Goal: Task Accomplishment & Management: Manage account settings

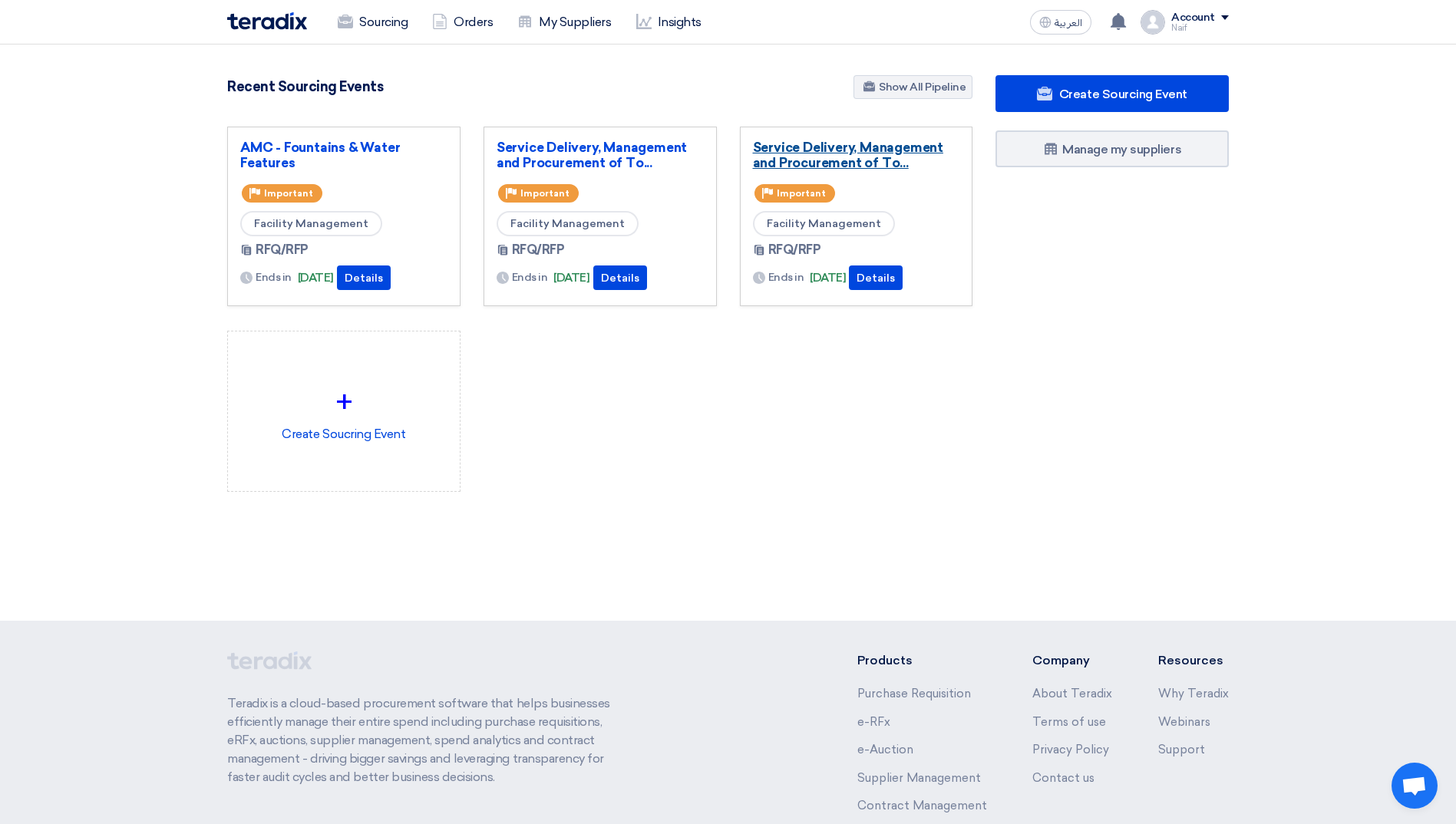
click at [787, 147] on link "Service Delivery, Management and Procurement of To..." at bounding box center [857, 154] width 207 height 31
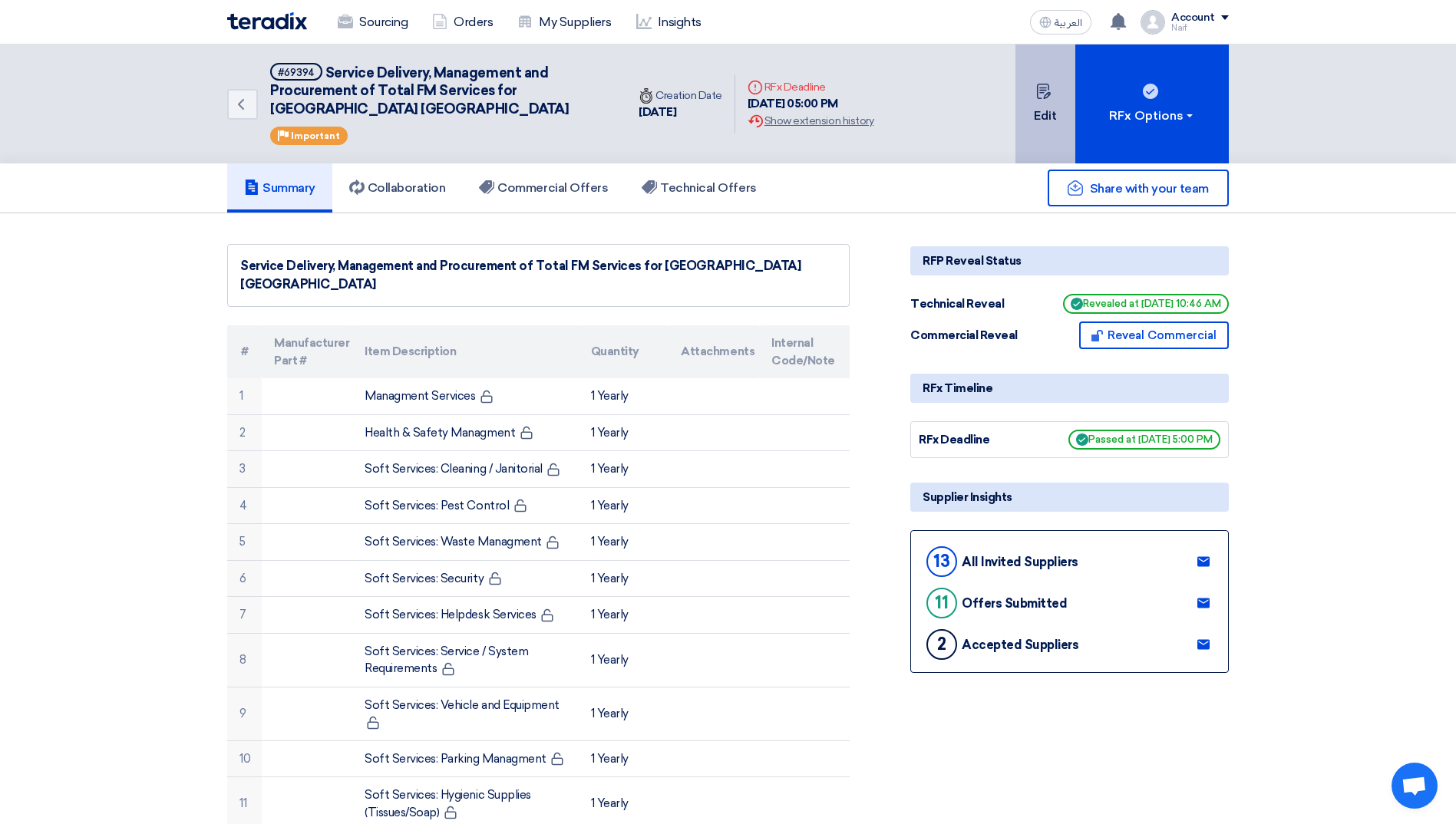
click at [976, 136] on button "Edit" at bounding box center [1046, 104] width 60 height 119
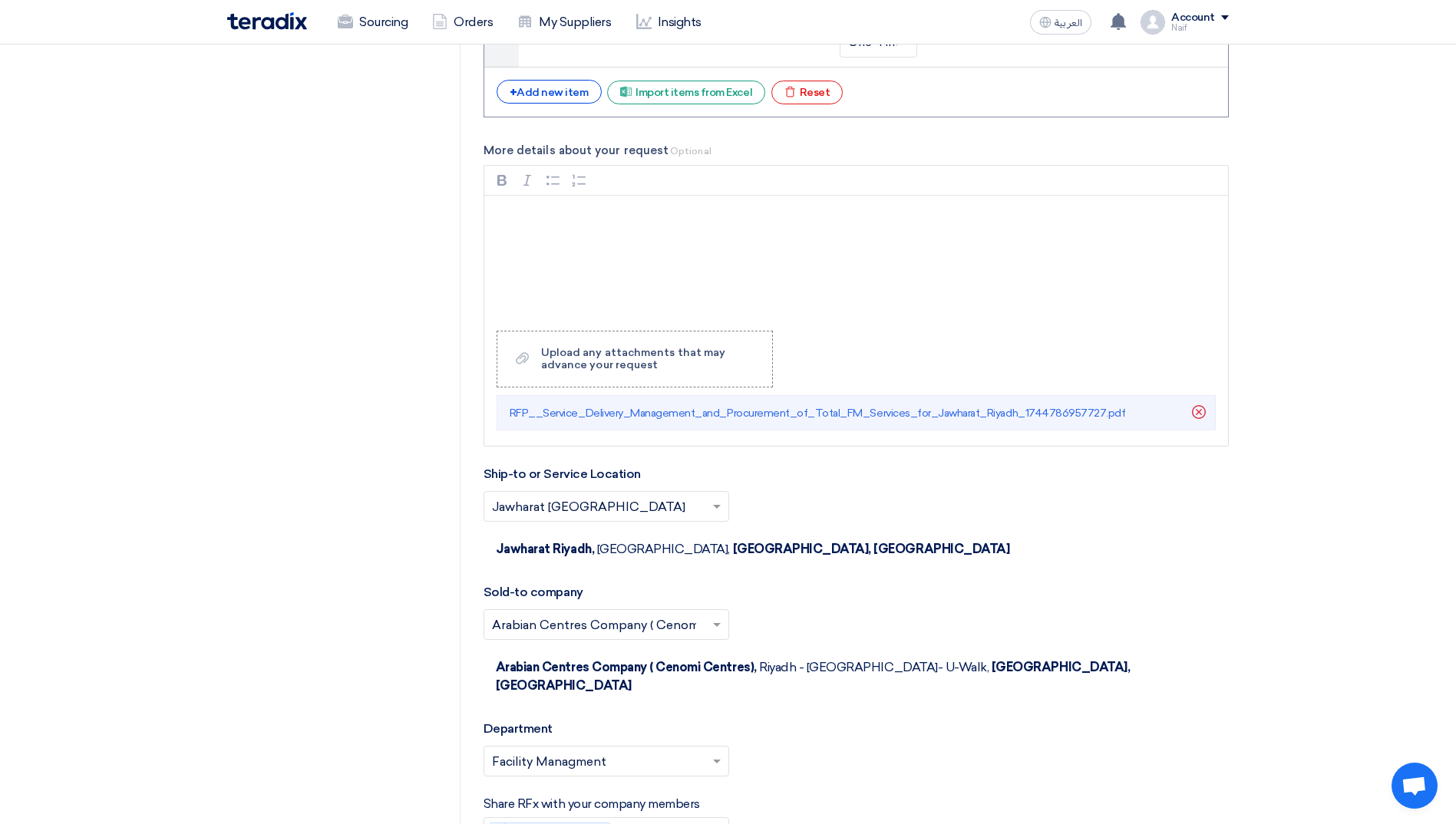
scroll to position [3454, 0]
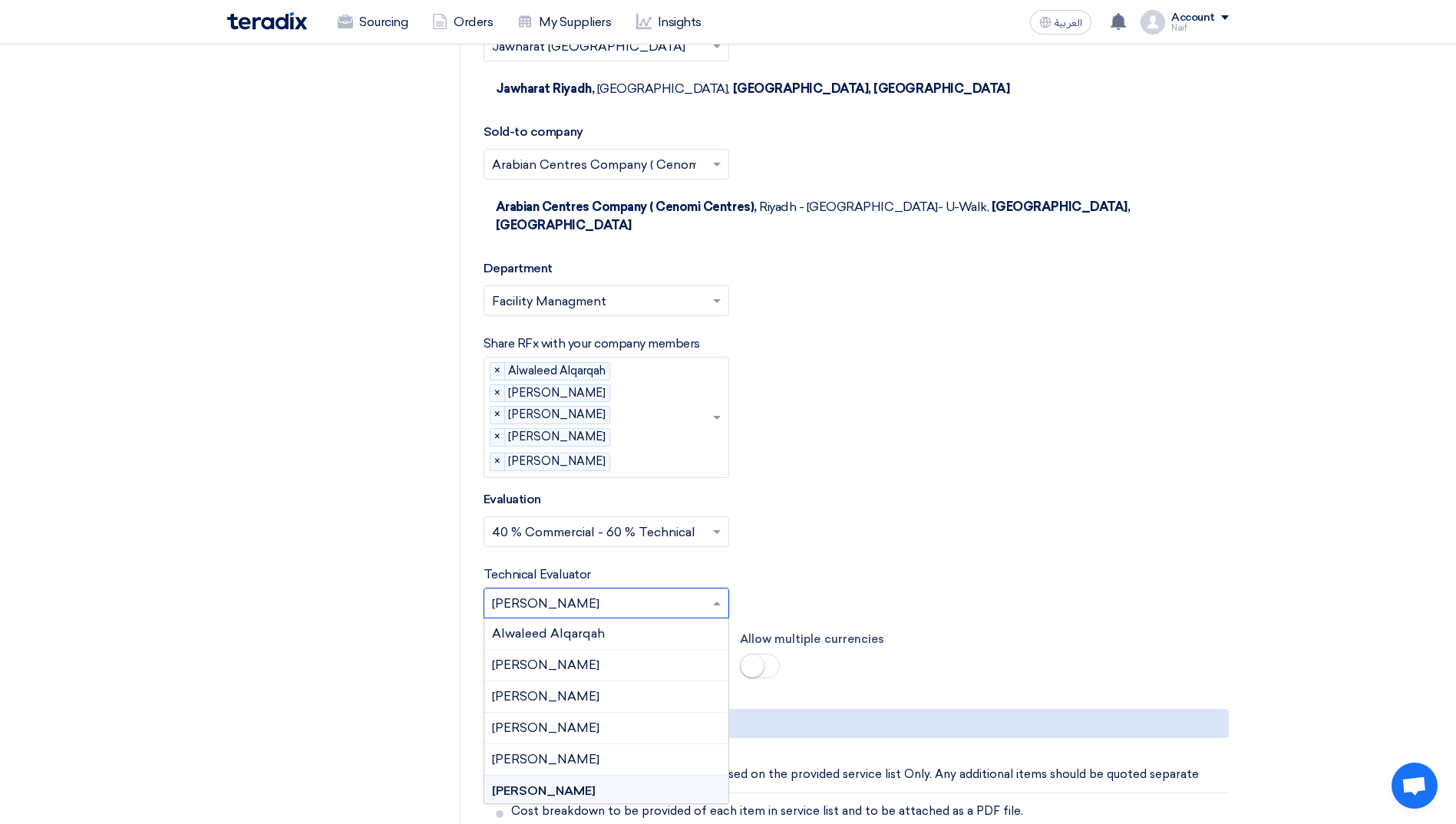
click at [686, 516] on input "text" at bounding box center [598, 604] width 213 height 26
click at [638, 516] on div "Alwaleed Alqarqah" at bounding box center [606, 634] width 244 height 32
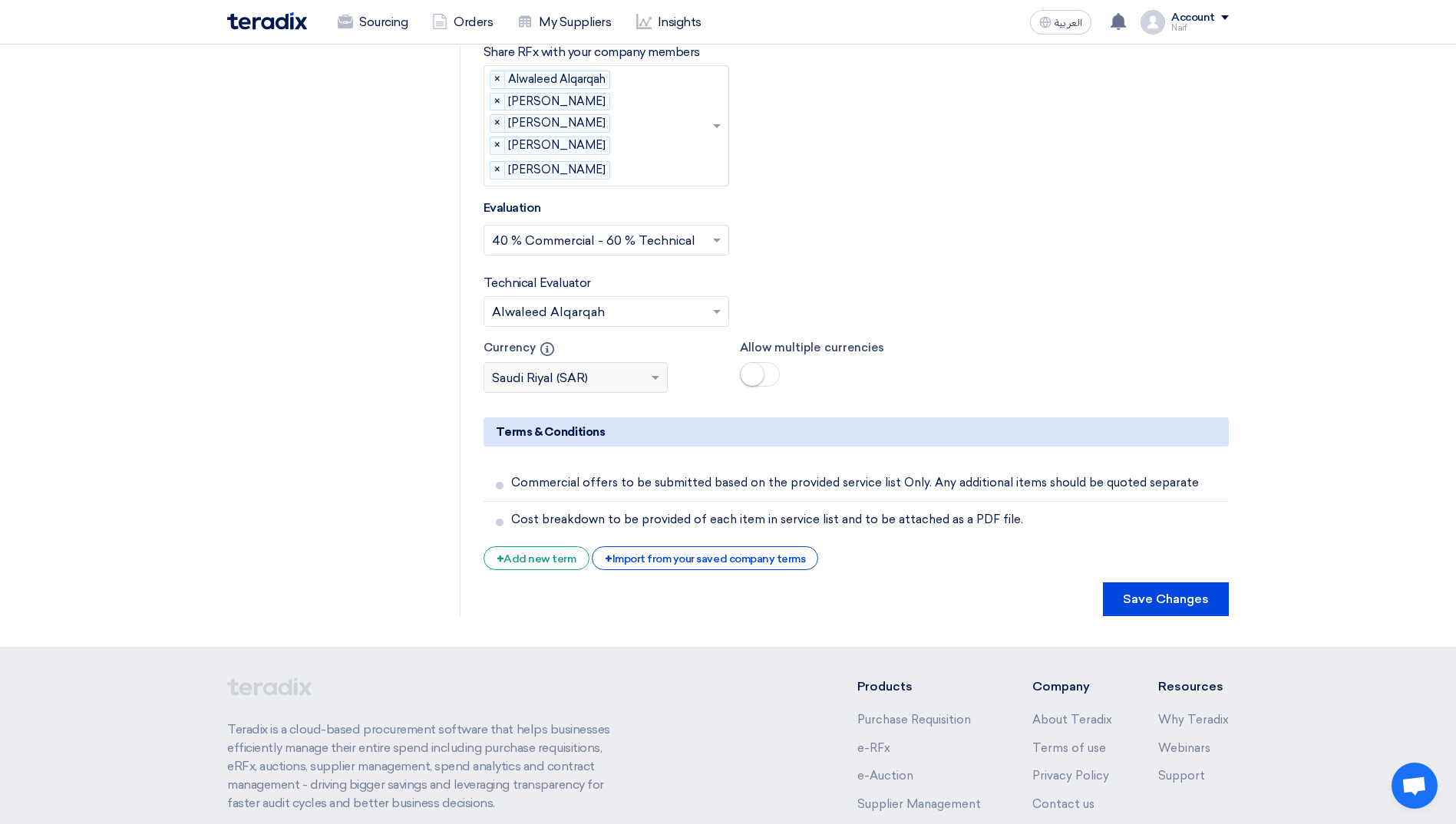
scroll to position [3837, 0]
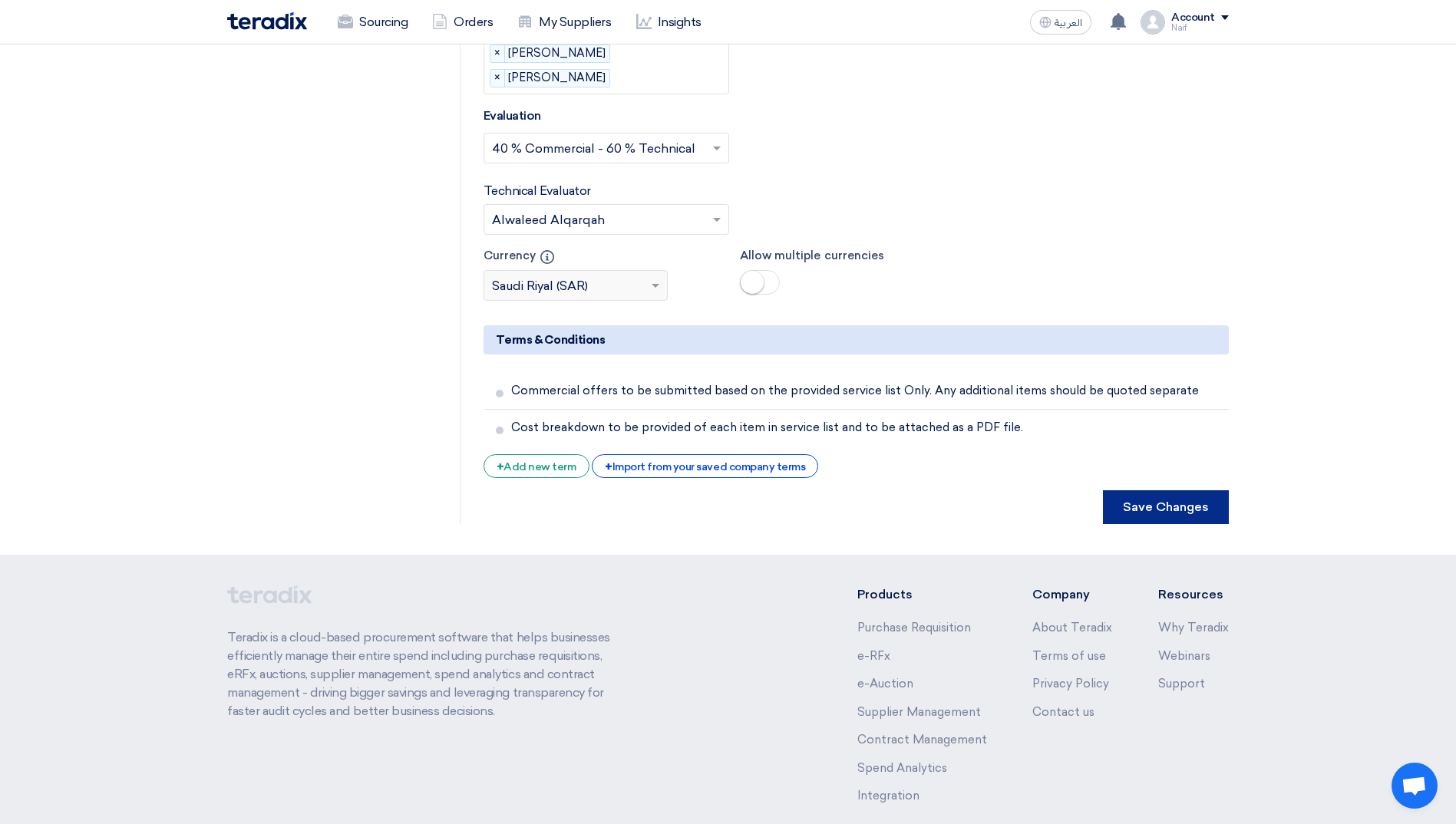
click at [976, 491] on button "Save Changes" at bounding box center [1166, 507] width 126 height 34
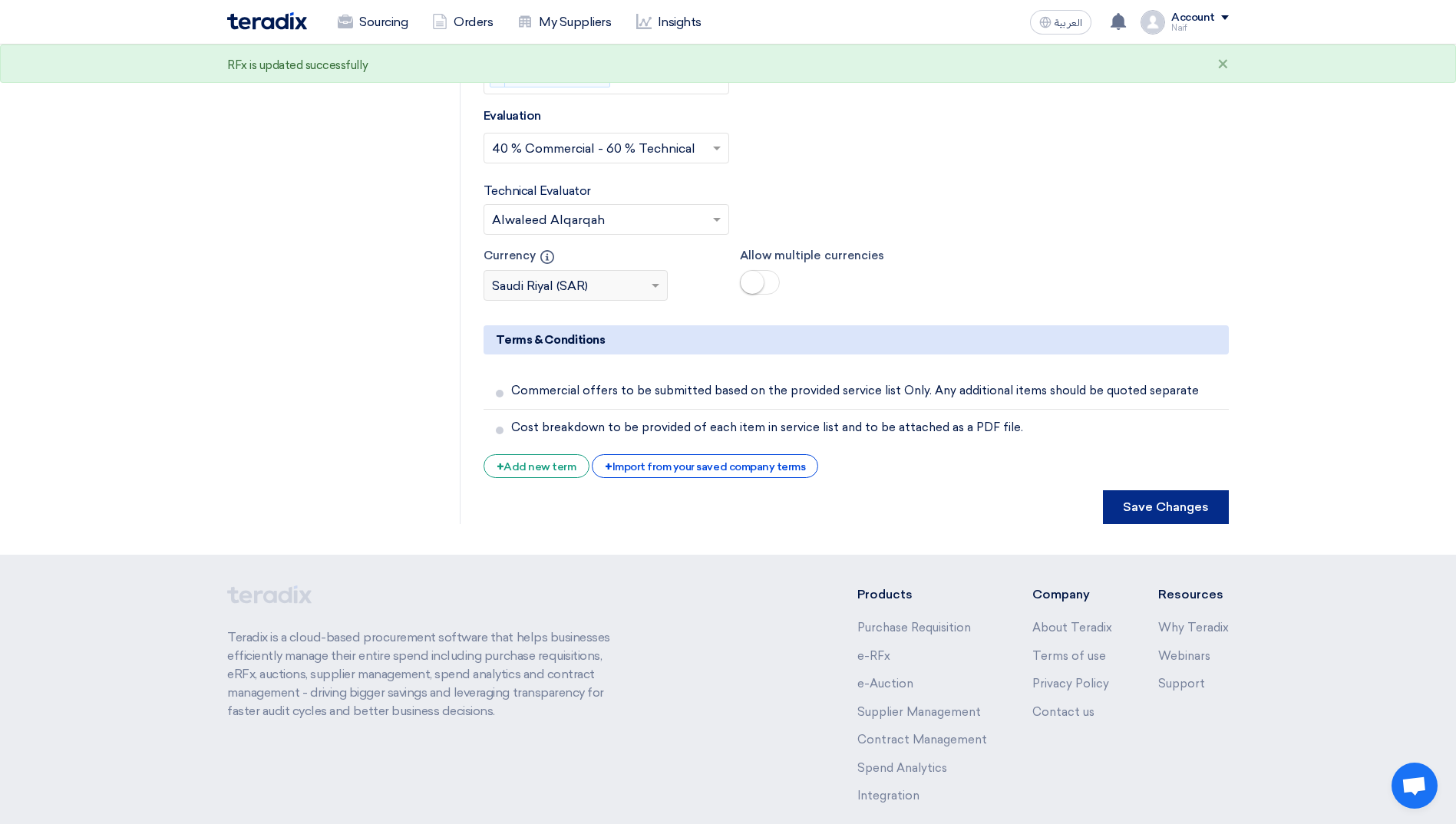
scroll to position [0, 0]
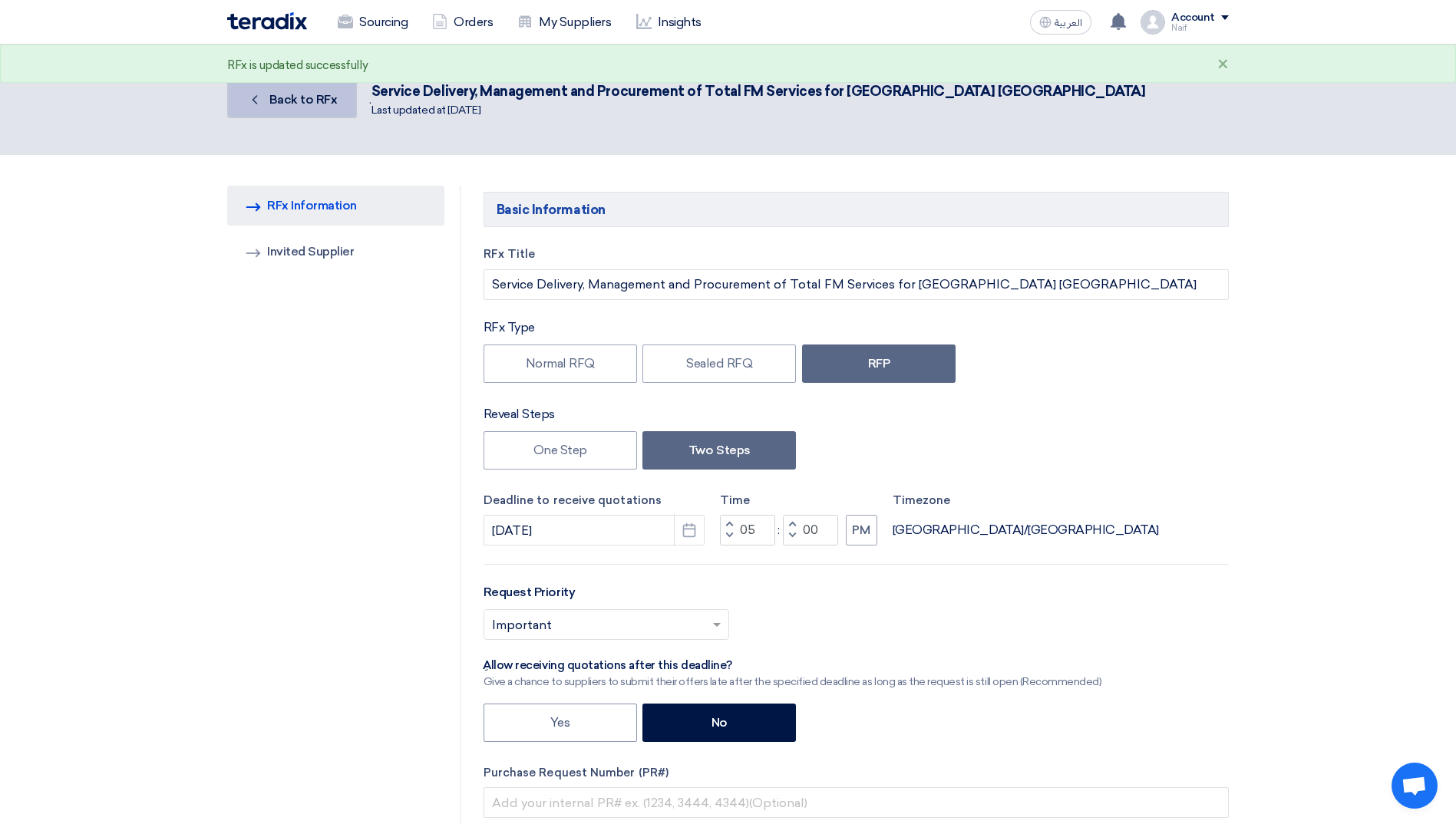
click at [308, 104] on span "Back to RFx" at bounding box center [303, 99] width 68 height 15
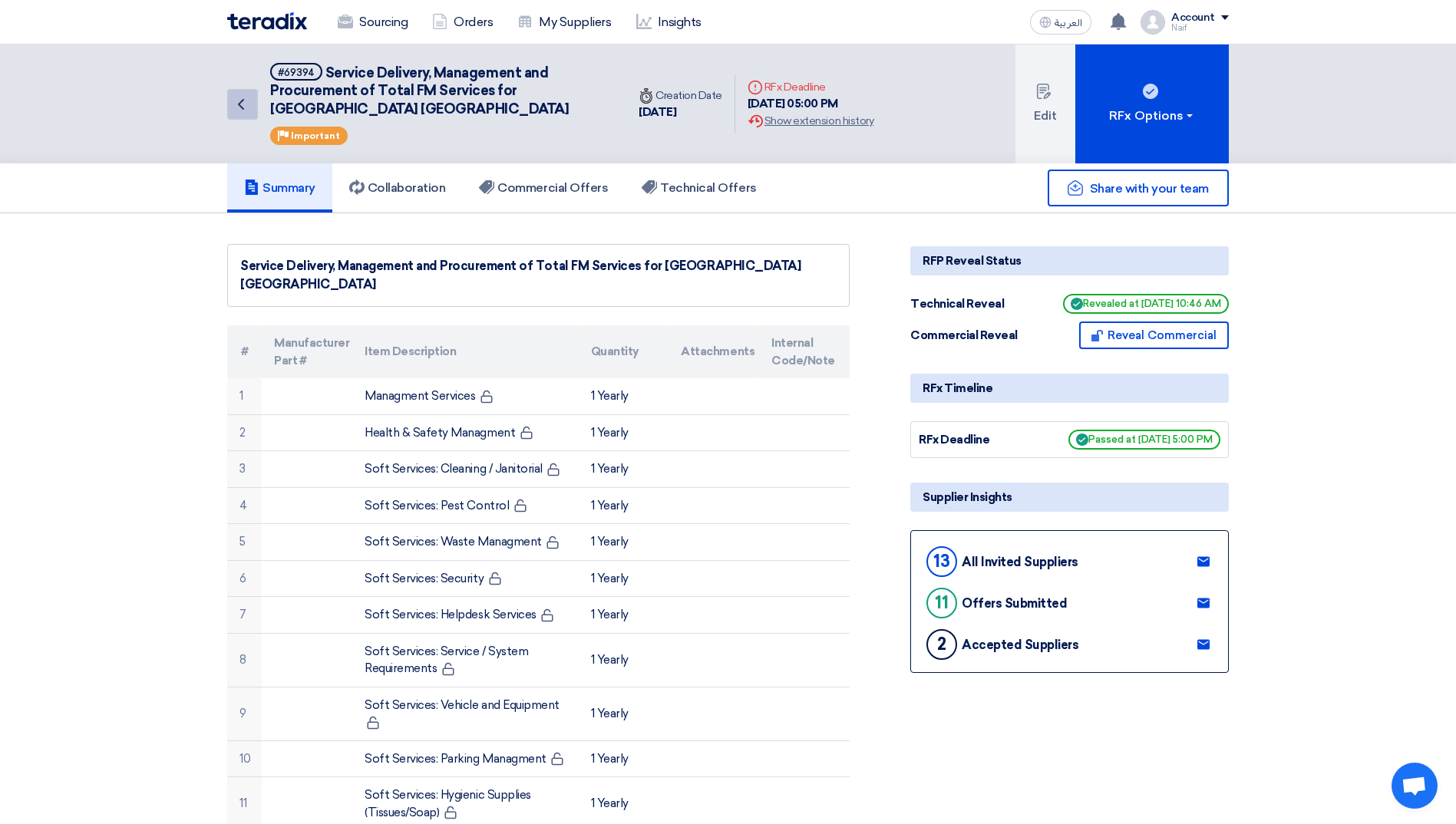
click at [244, 105] on icon "Back" at bounding box center [241, 104] width 18 height 18
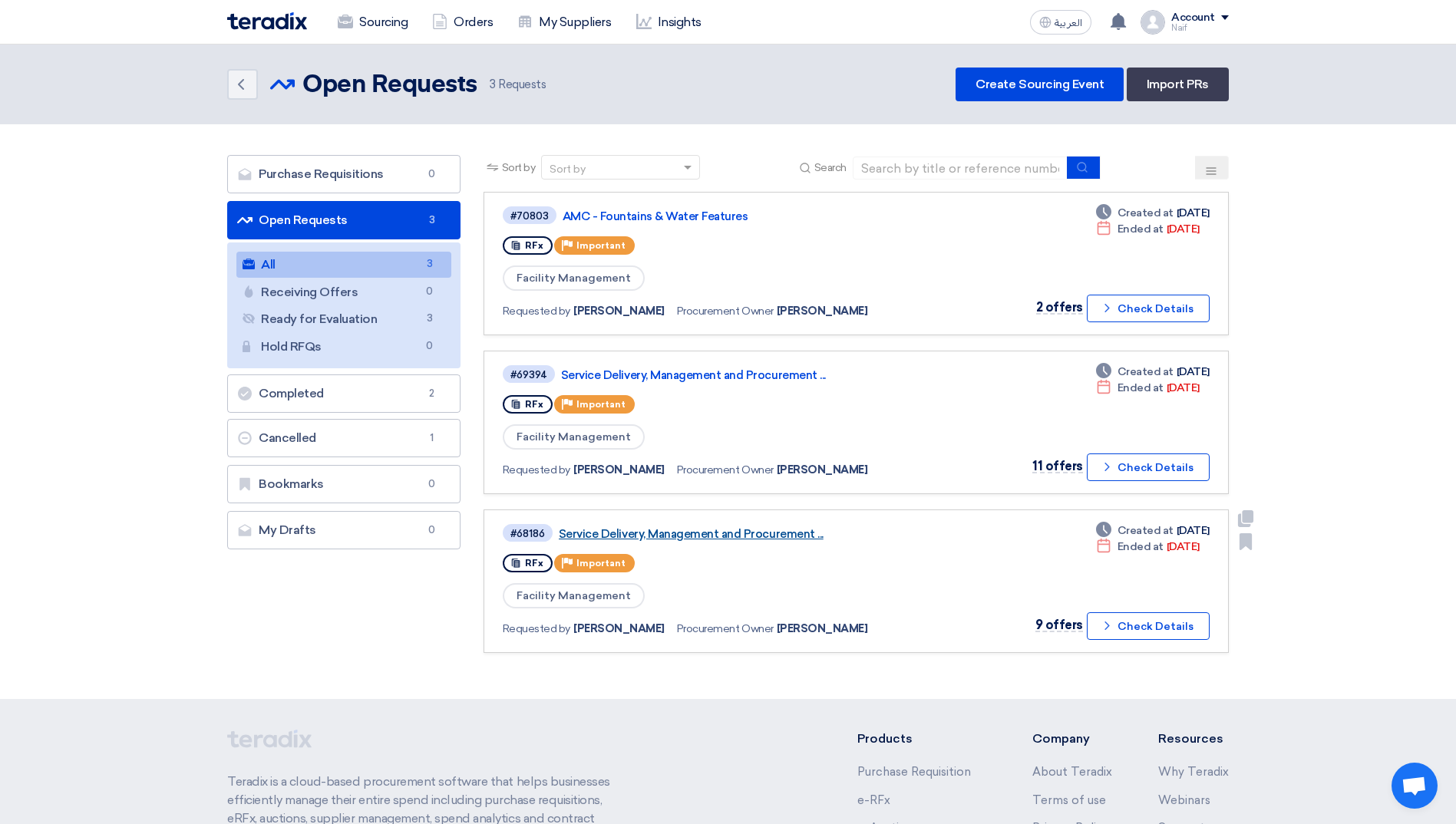
click at [686, 516] on link "Service Delivery, Management and Procurement ..." at bounding box center [750, 534] width 384 height 14
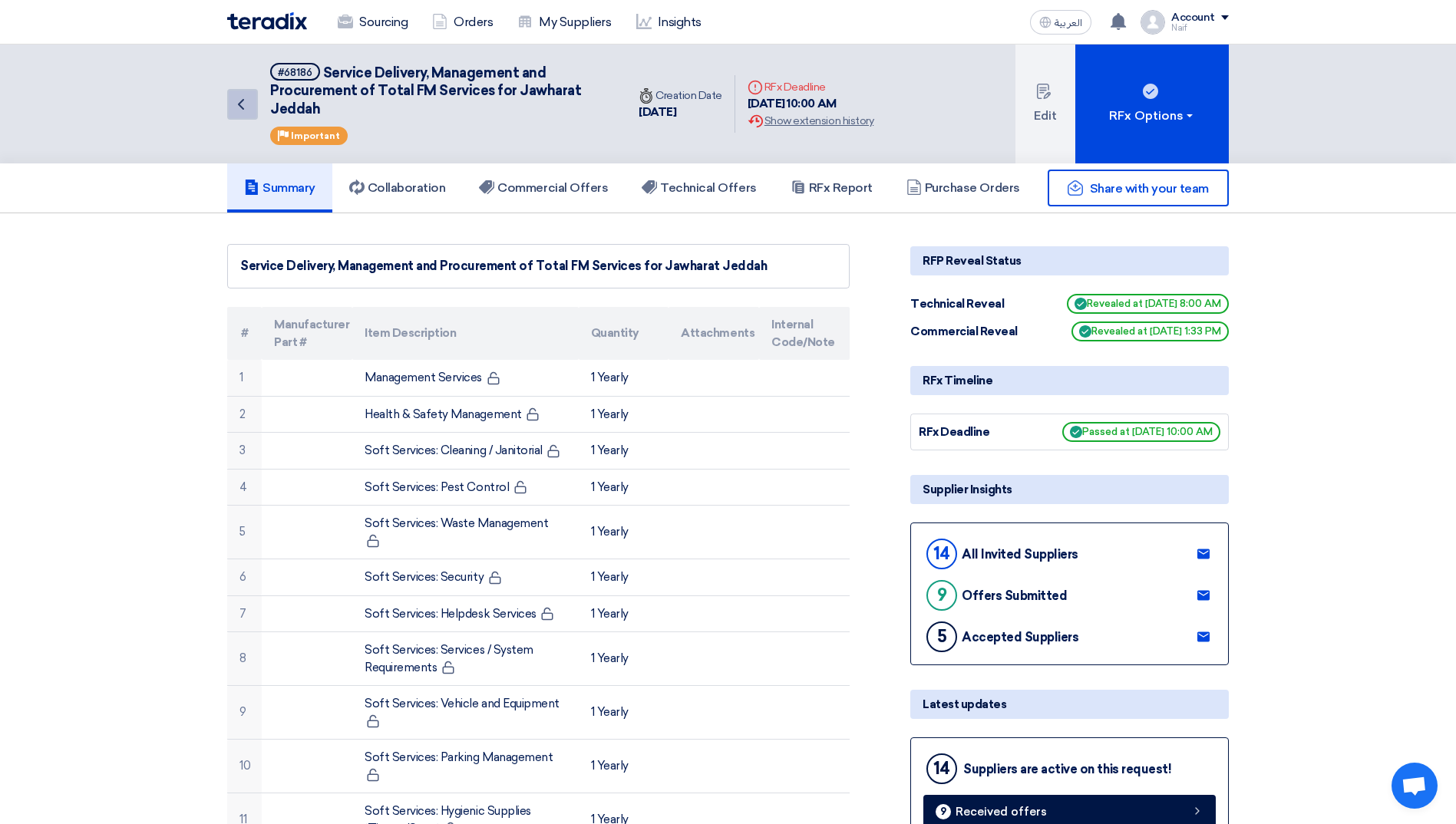
click at [244, 95] on icon "Back" at bounding box center [241, 104] width 18 height 18
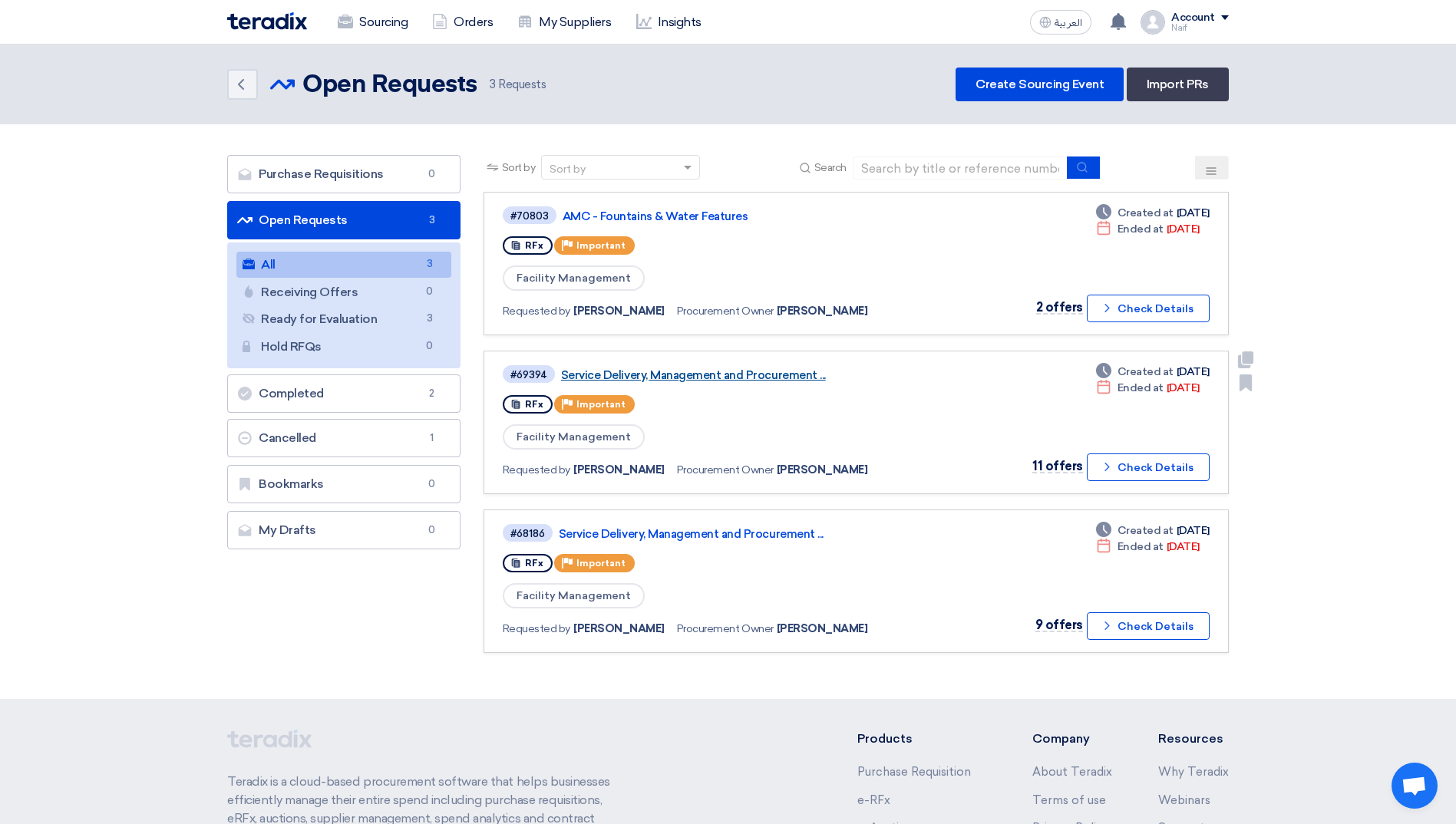
click at [742, 373] on link "Service Delivery, Management and Procurement ..." at bounding box center [753, 375] width 384 height 14
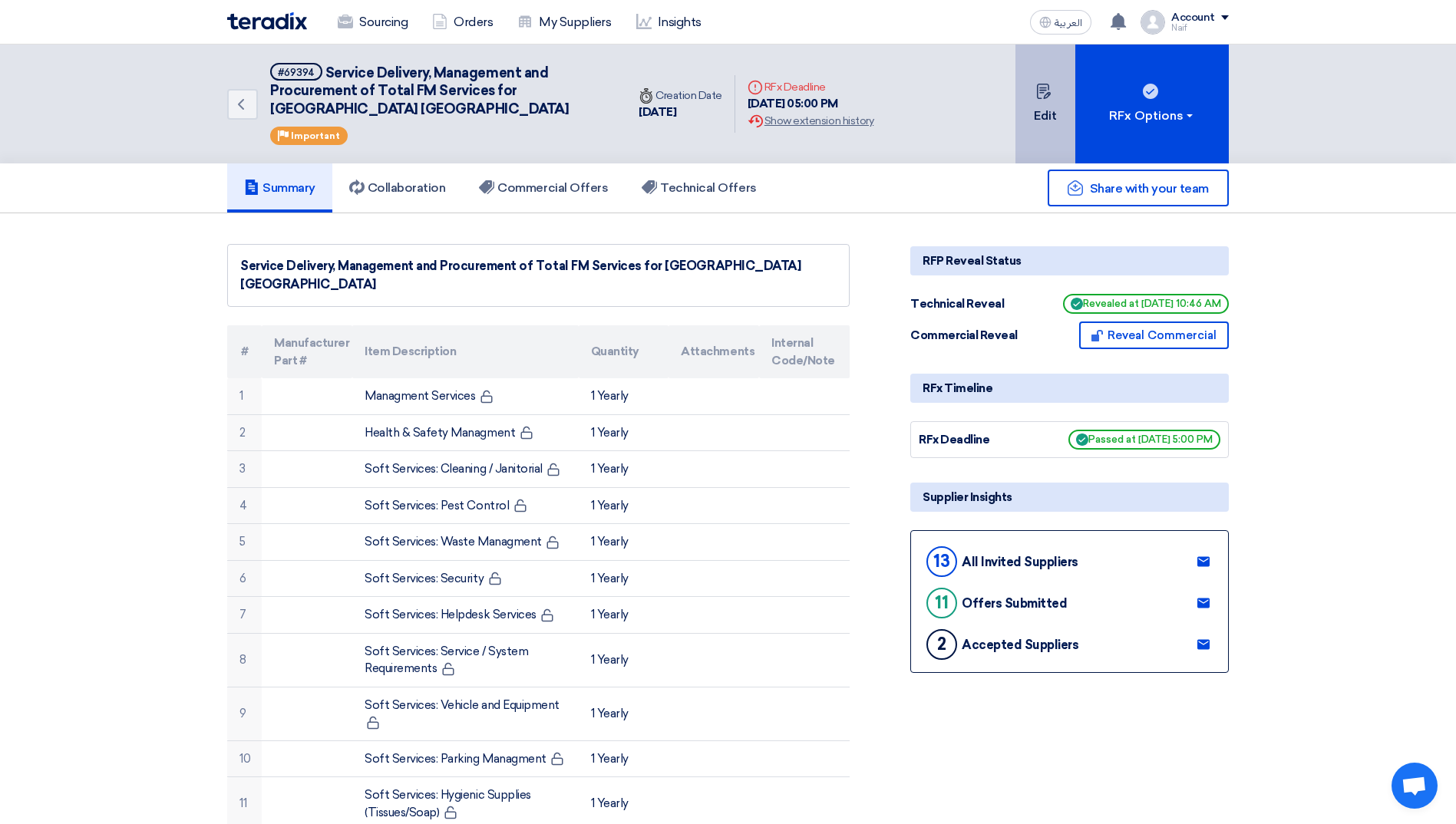
click at [976, 123] on button "Edit" at bounding box center [1046, 104] width 60 height 119
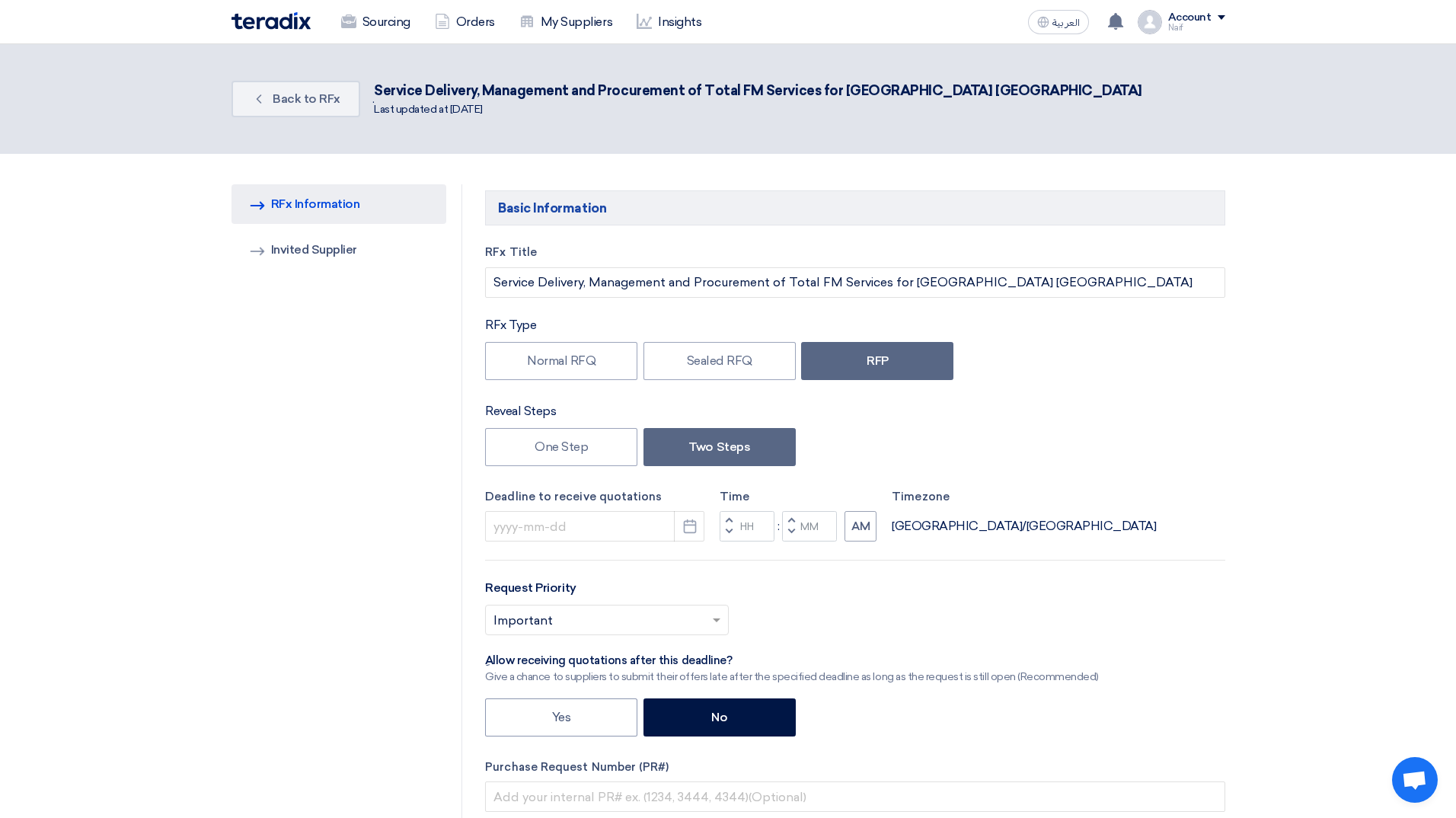
type input "[DATE]"
type input "05"
type input "00"
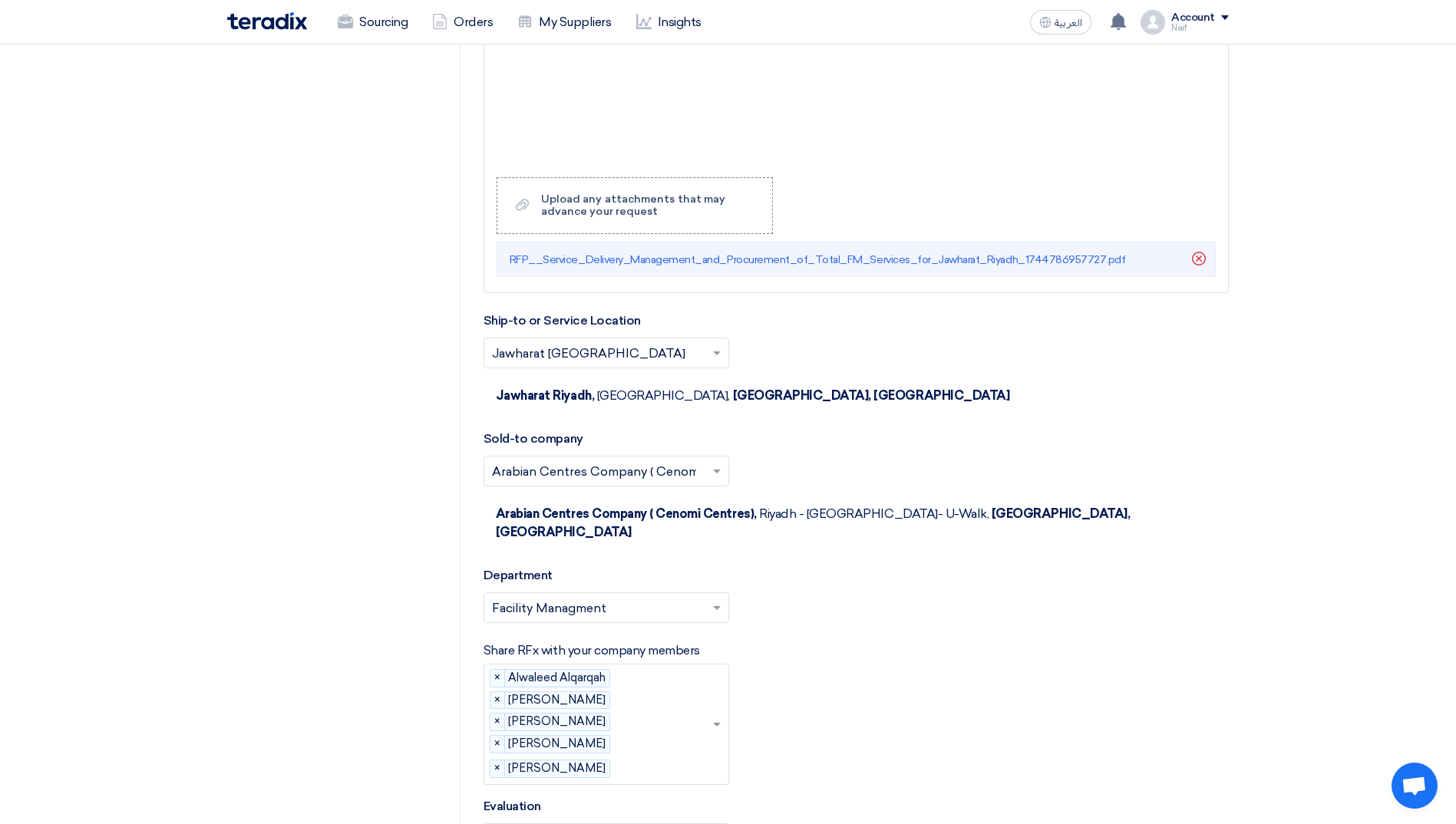
scroll to position [3760, 0]
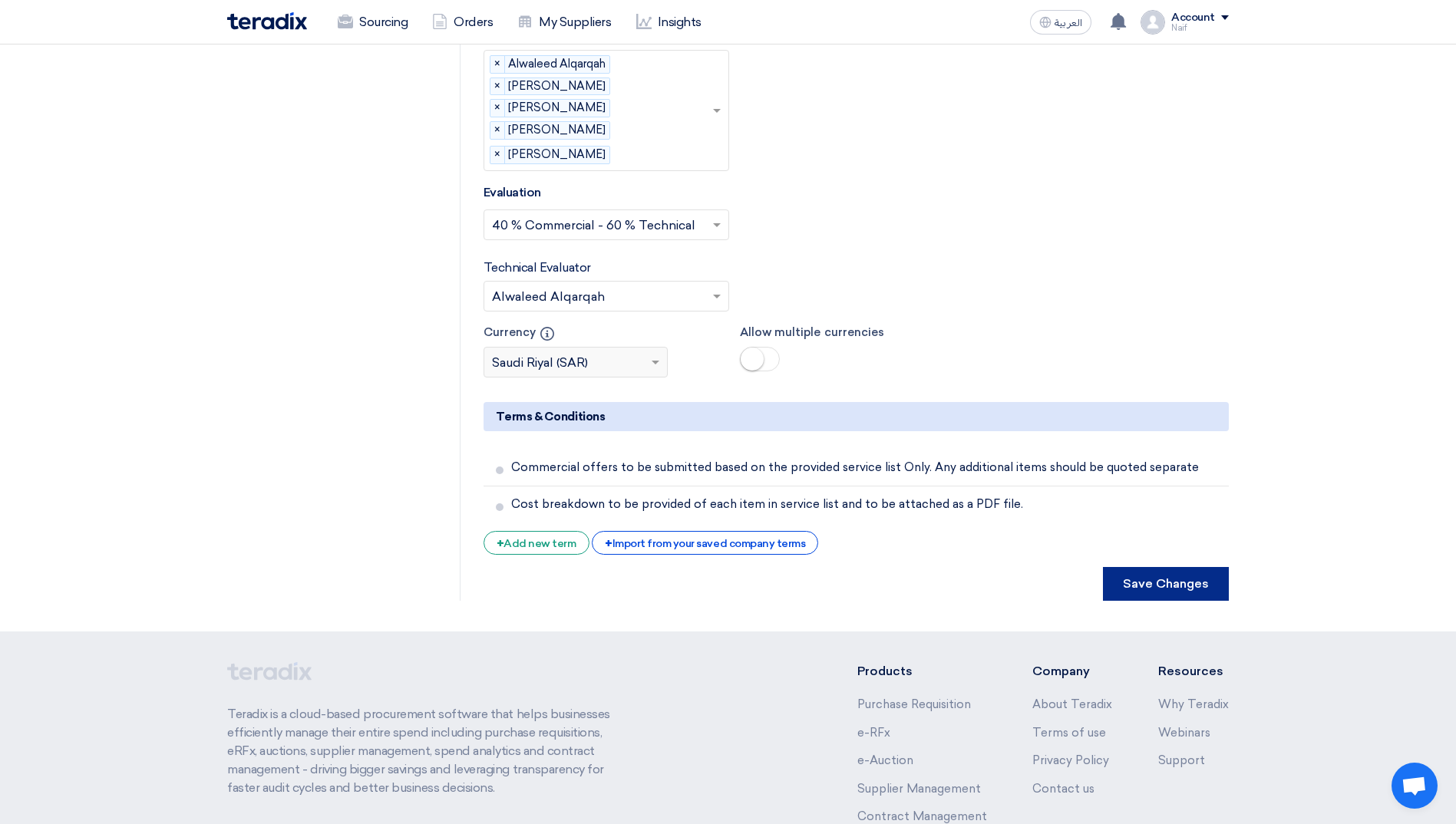
click at [976, 516] on button "Save Changes" at bounding box center [1166, 584] width 126 height 34
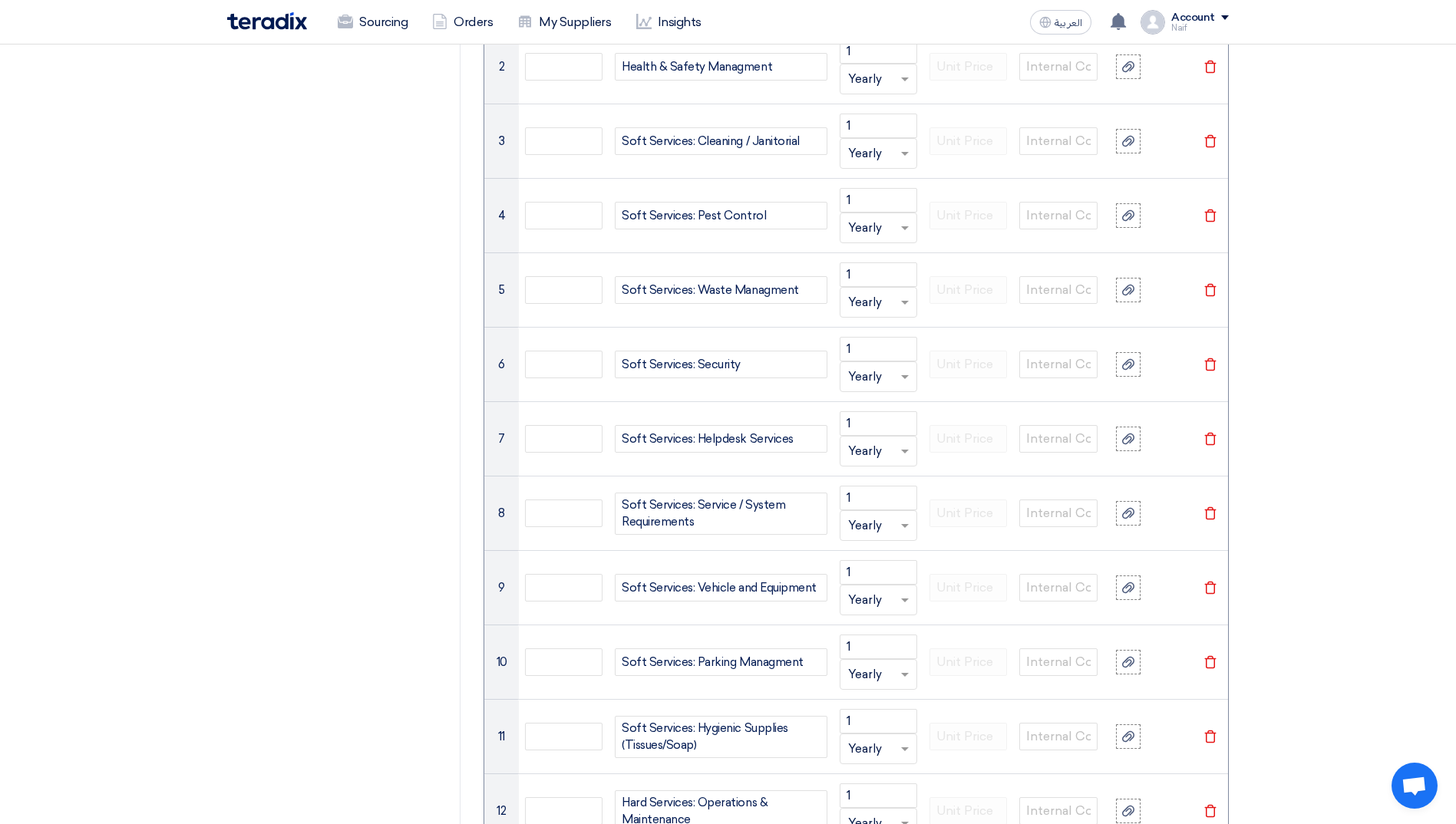
scroll to position [0, 0]
